Goal: Find specific page/section: Find specific page/section

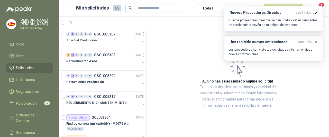
click at [22, 68] on span "Solicitudes" at bounding box center [25, 68] width 18 height 6
click at [29, 54] on li "Chat" at bounding box center [29, 56] width 41 height 6
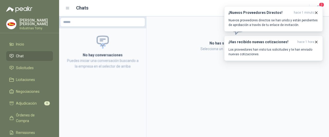
click at [29, 50] on ul "Inicio Chat Solicitudes Licitaciones Negociaciones Adjudicación 6 Órdenes de Co…" at bounding box center [29, 101] width 59 height 124
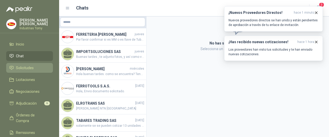
click at [32, 69] on span "Solicitudes" at bounding box center [25, 68] width 18 height 6
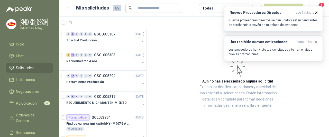
click at [20, 66] on span "Solicitudes" at bounding box center [25, 68] width 18 height 6
click at [274, 20] on p "Nuevos proveedores directos se han unido y están pendientes de aprobación a tra…" at bounding box center [273, 22] width 90 height 9
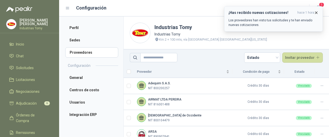
click at [258, 24] on p "Los proveedores han visto tus solicitudes y te han enviado nuevas cotizaciones." at bounding box center [273, 22] width 90 height 9
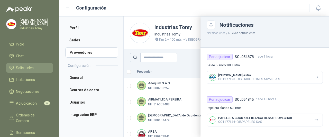
click at [33, 68] on span "Solicitudes" at bounding box center [25, 68] width 18 height 6
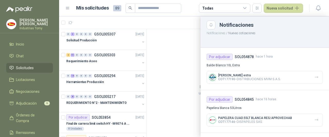
click at [34, 68] on li "Solicitudes" at bounding box center [29, 68] width 41 height 6
drag, startPoint x: 145, startPoint y: 37, endPoint x: 145, endPoint y: 74, distance: 37.3
click at [143, 92] on div at bounding box center [194, 76] width 270 height 121
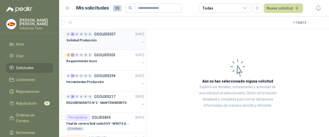
click at [101, 39] on div "Solicitud Producción" at bounding box center [103, 40] width 74 height 6
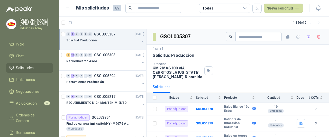
click at [26, 69] on span "Solicitudes" at bounding box center [25, 68] width 18 height 6
